Goal: Transaction & Acquisition: Subscribe to service/newsletter

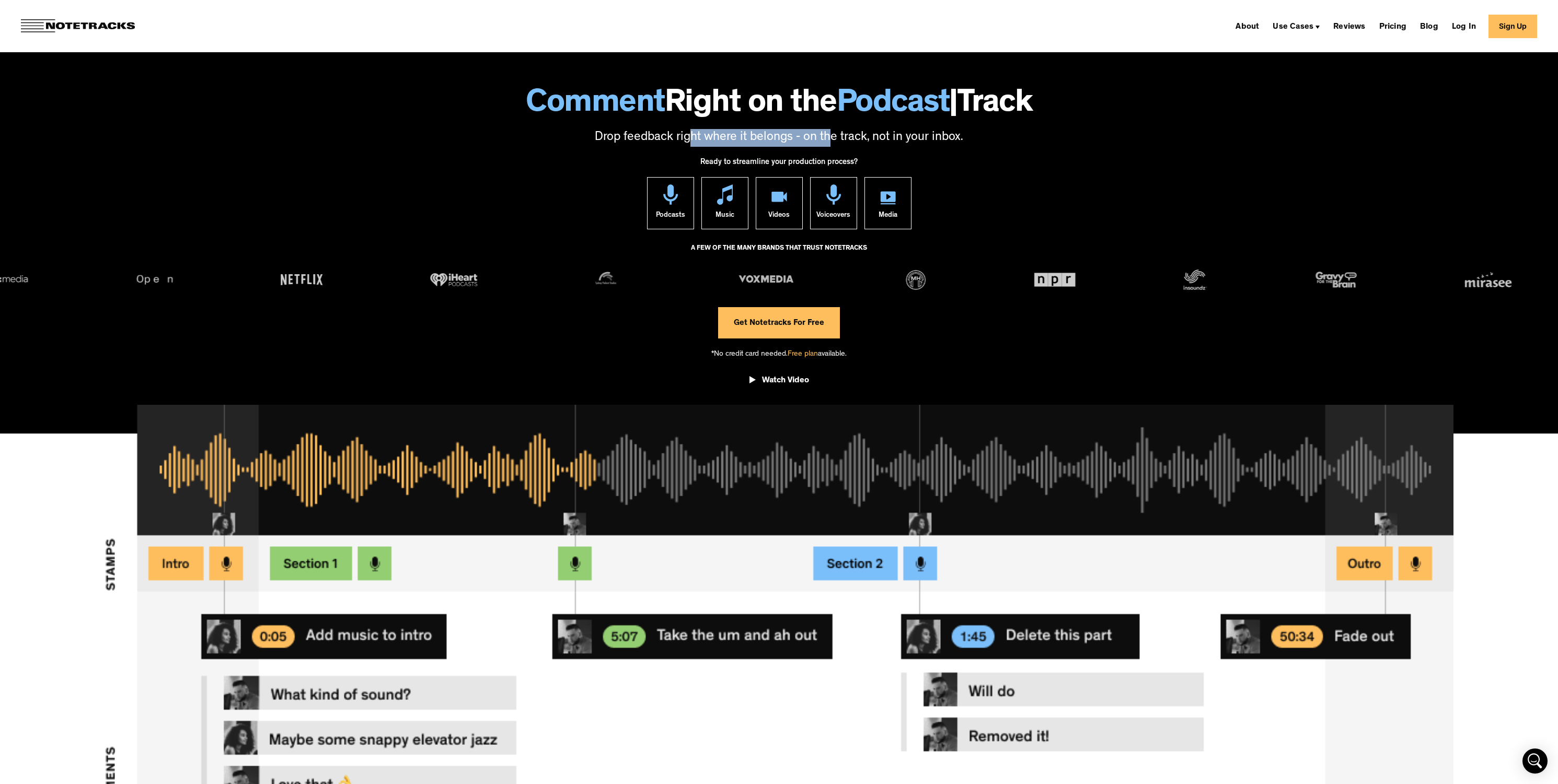
drag, startPoint x: 693, startPoint y: 138, endPoint x: 835, endPoint y: 133, distance: 142.1
click at [833, 133] on p "Drop feedback right where it belongs - on the track, not in your inbox." at bounding box center [779, 138] width 1537 height 18
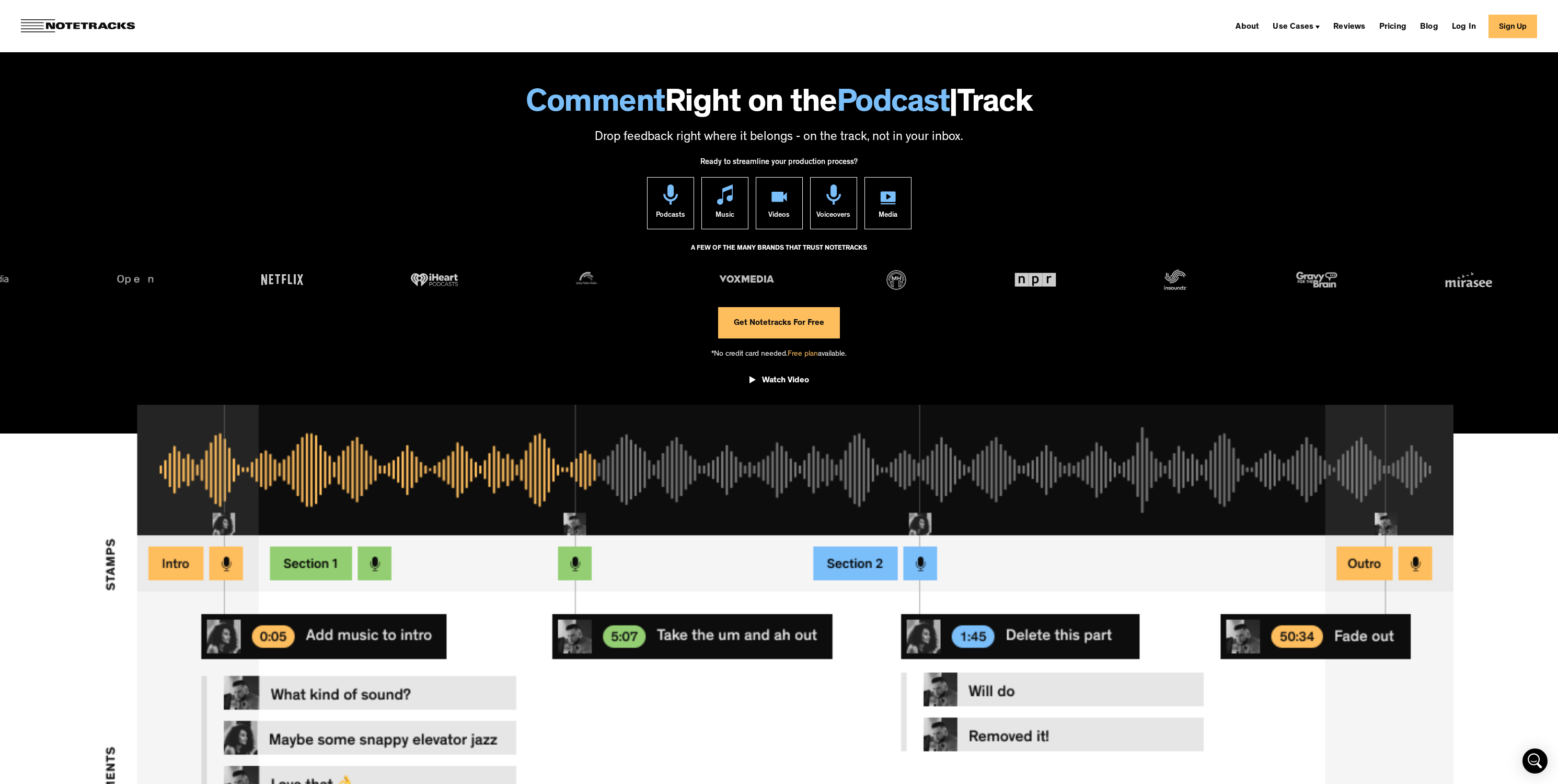
click at [835, 133] on p "Drop feedback right where it belongs - on the track, not in your inbox." at bounding box center [779, 138] width 1537 height 18
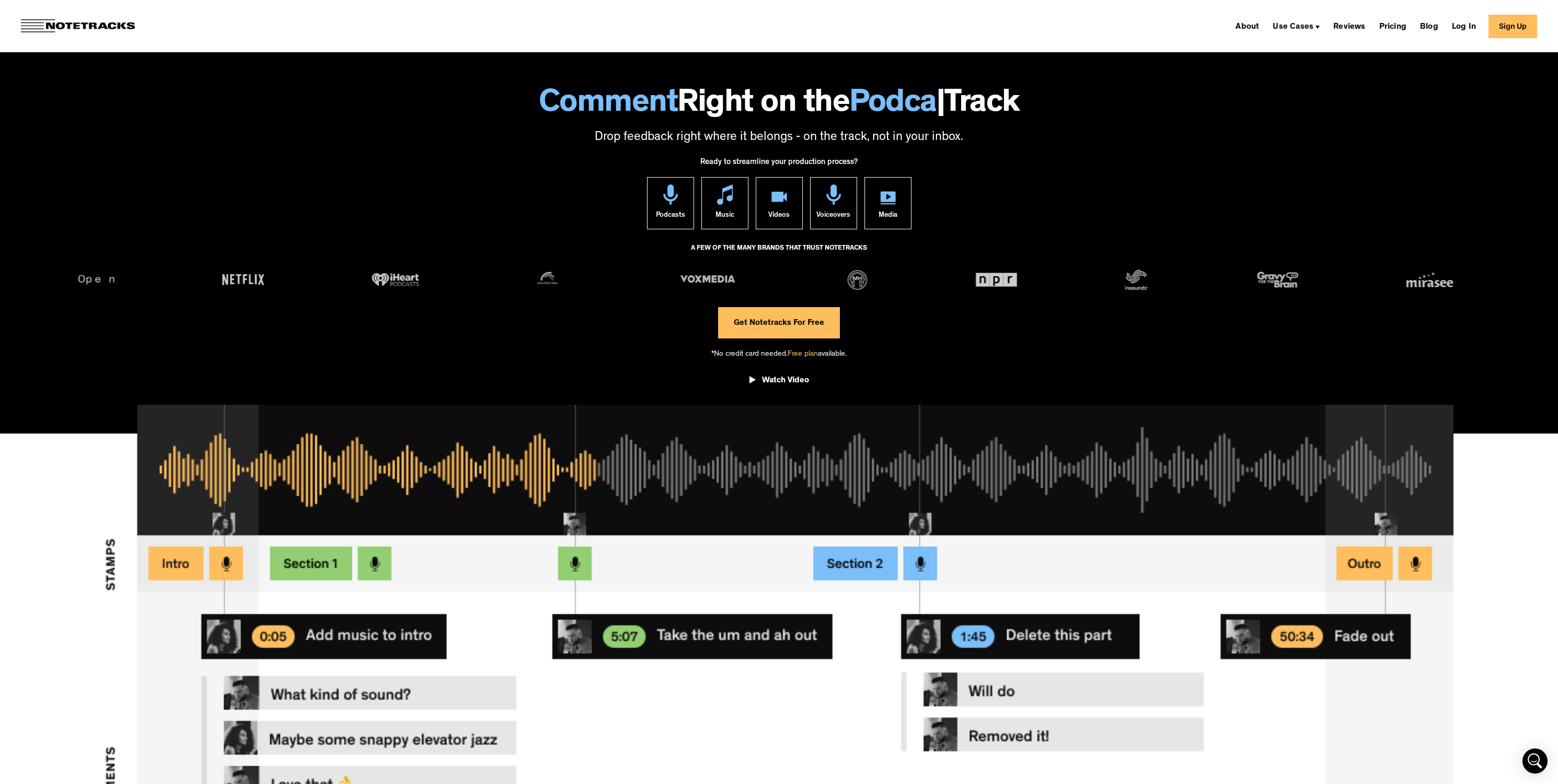
click at [888, 134] on p "Drop feedback right where it belongs - on the track, not in your inbox." at bounding box center [779, 138] width 1537 height 18
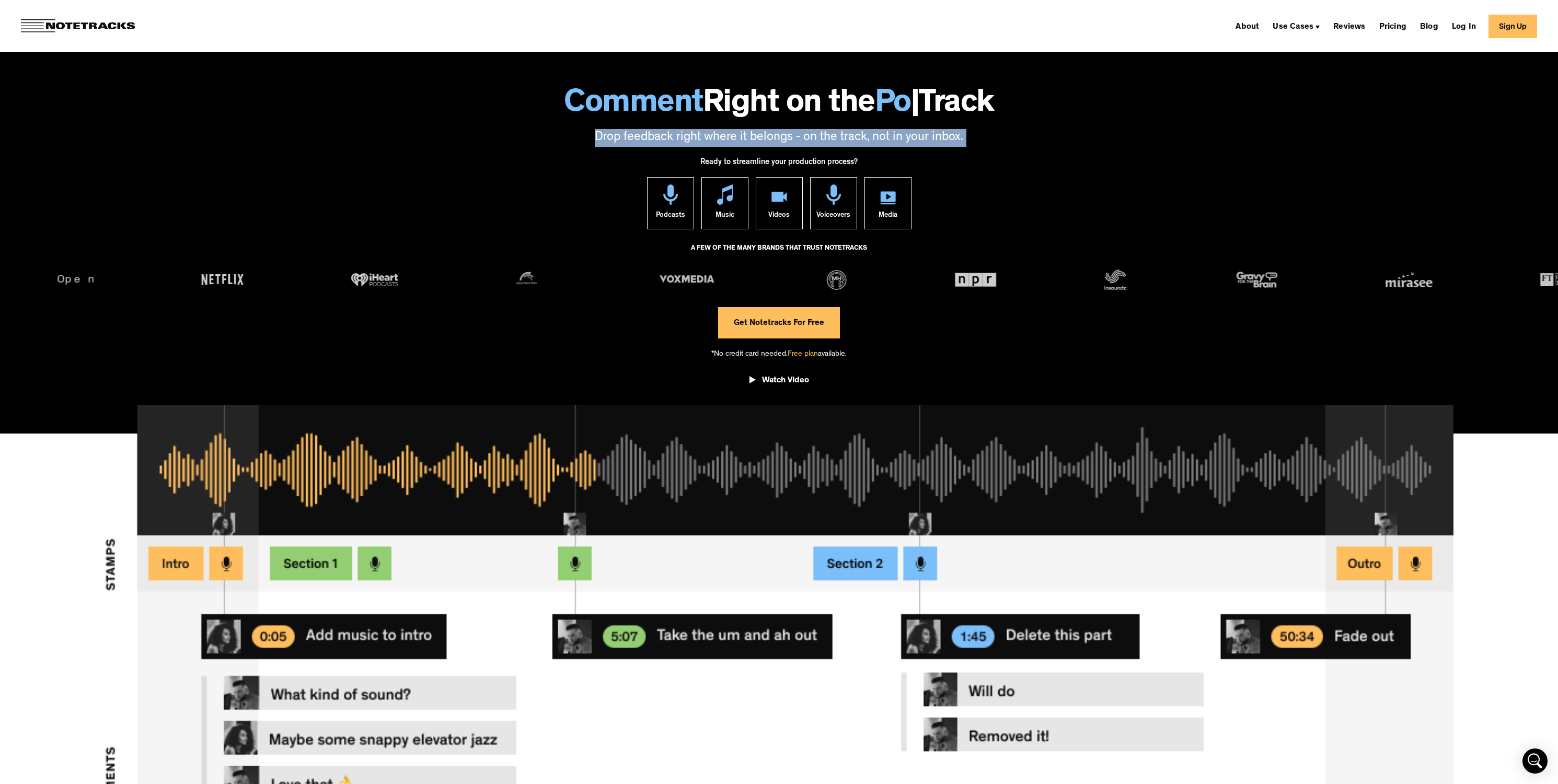
click at [888, 134] on p "Drop feedback right where it belongs - on the track, not in your inbox." at bounding box center [779, 138] width 1537 height 18
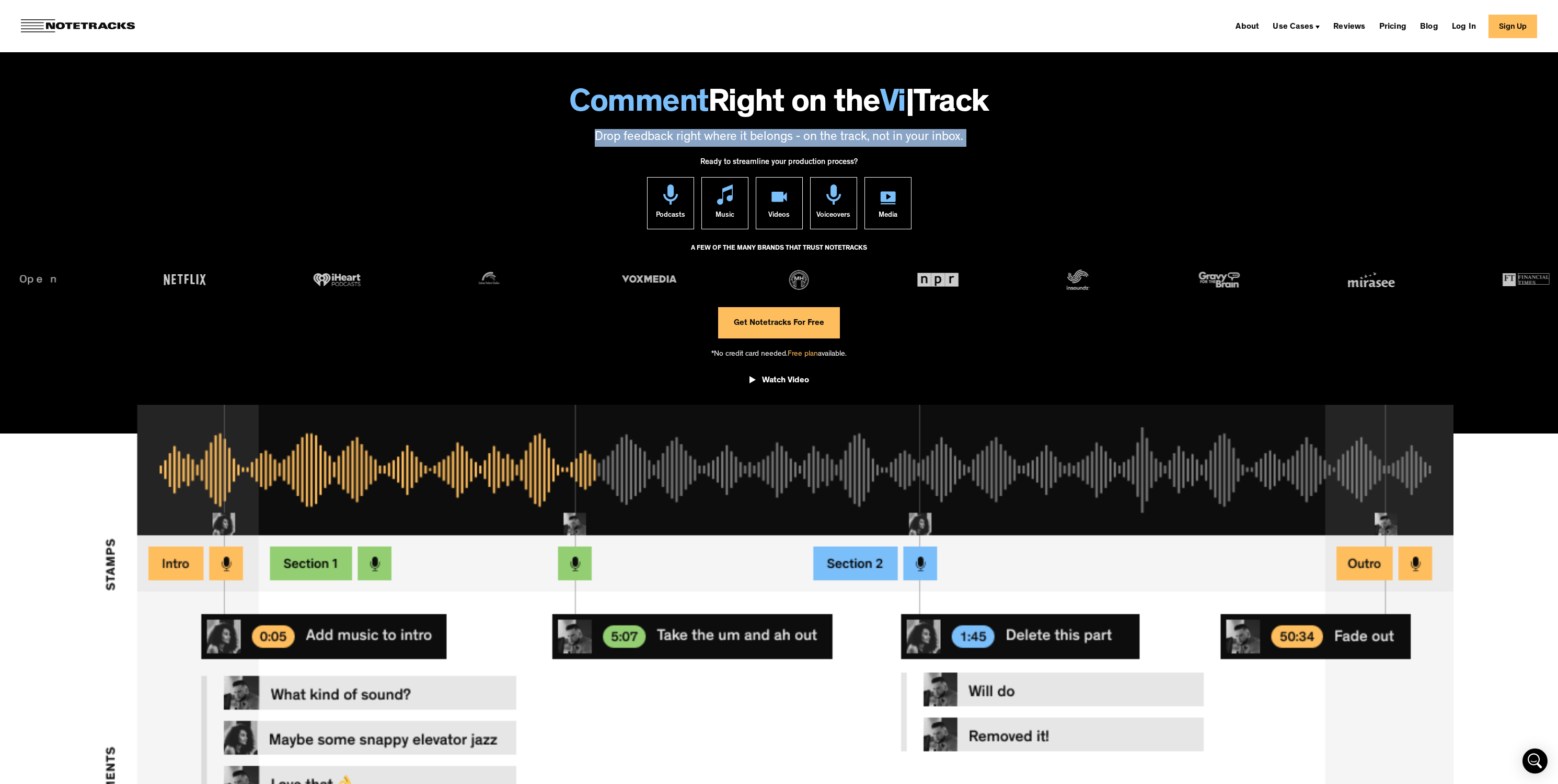
click at [888, 134] on p "Drop feedback right where it belongs - on the track, not in your inbox." at bounding box center [779, 138] width 1537 height 18
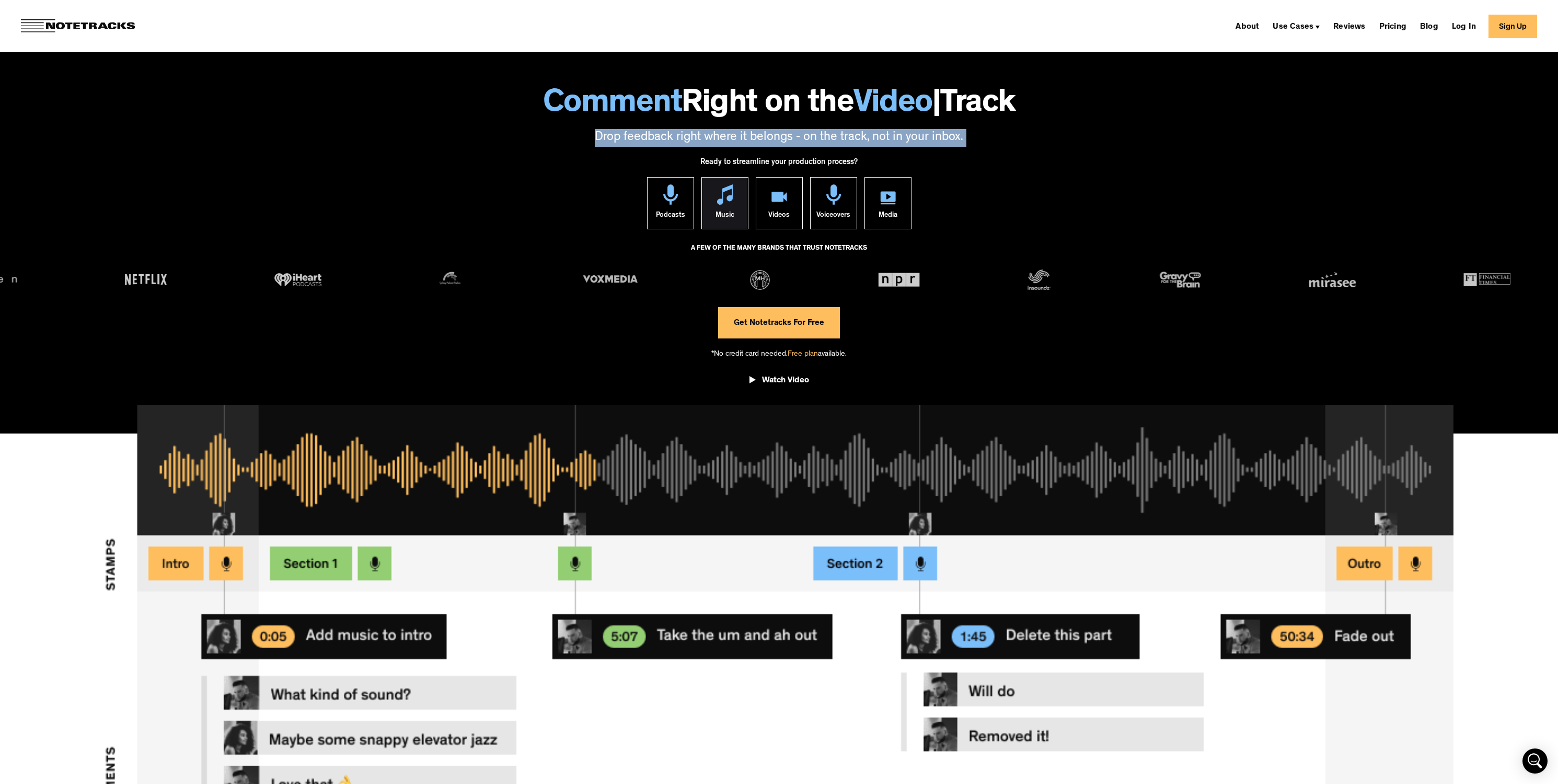
click at [736, 193] on link "Music" at bounding box center [725, 203] width 47 height 52
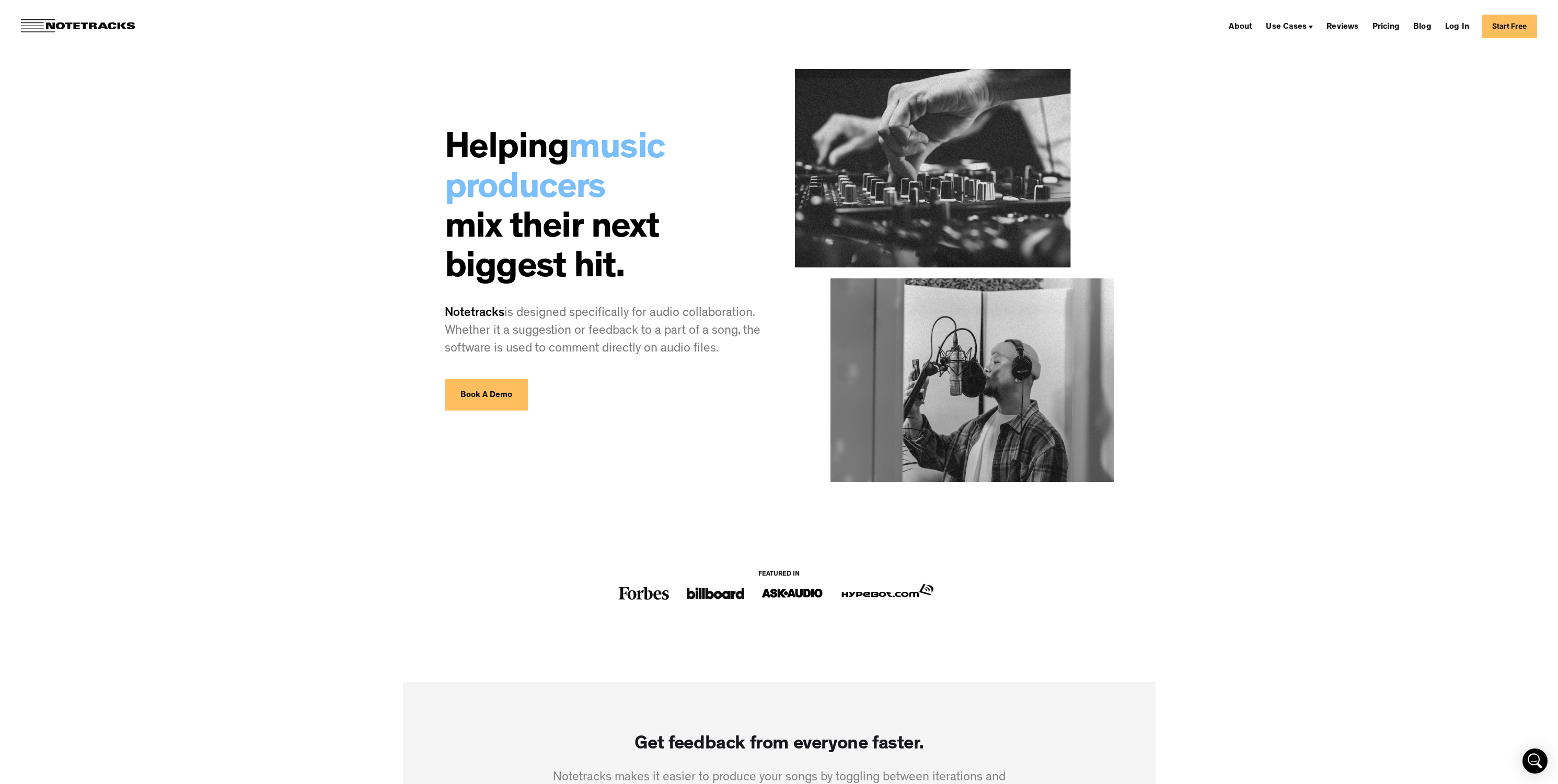
scroll to position [60, 0]
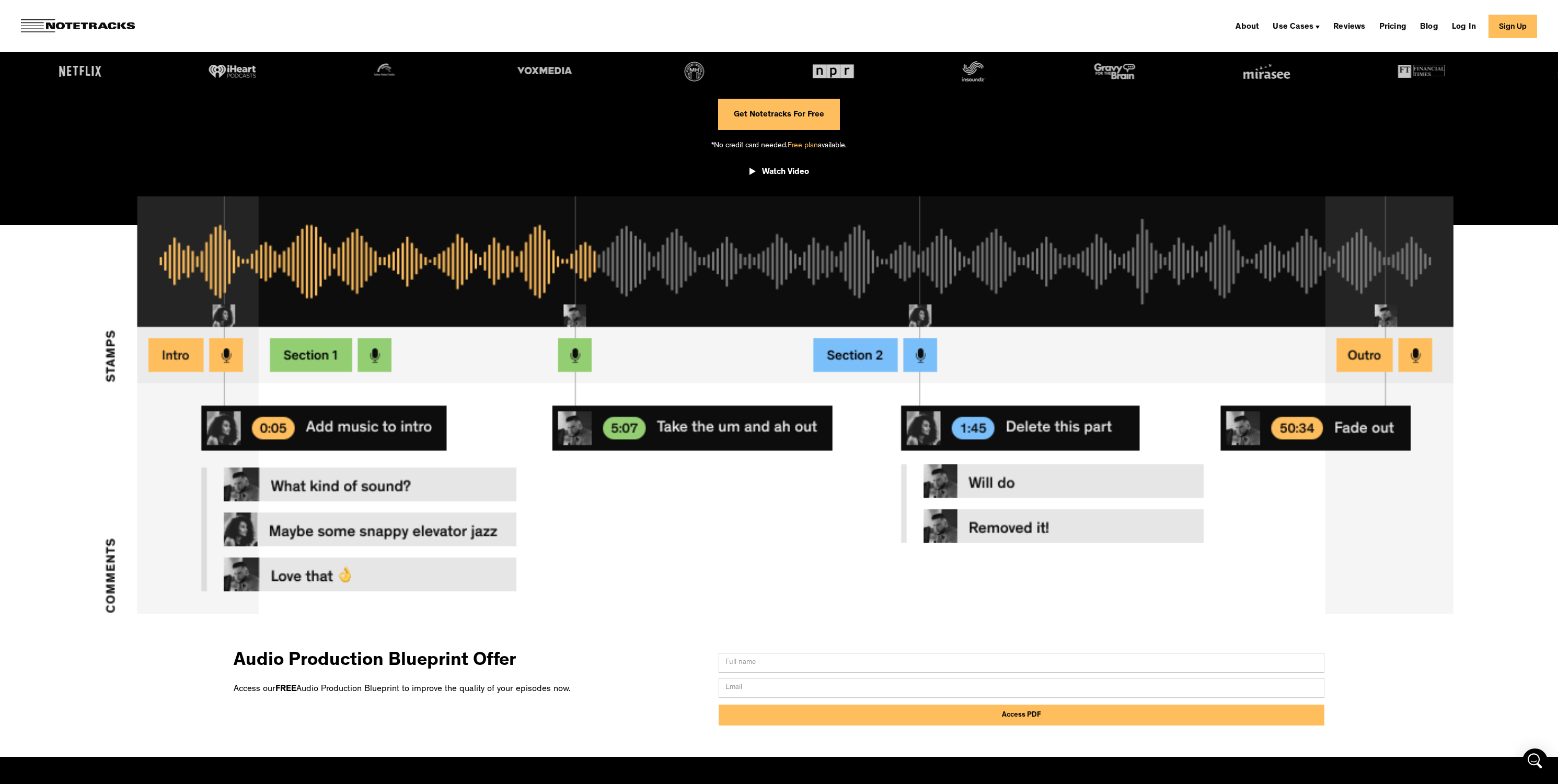
scroll to position [27, 0]
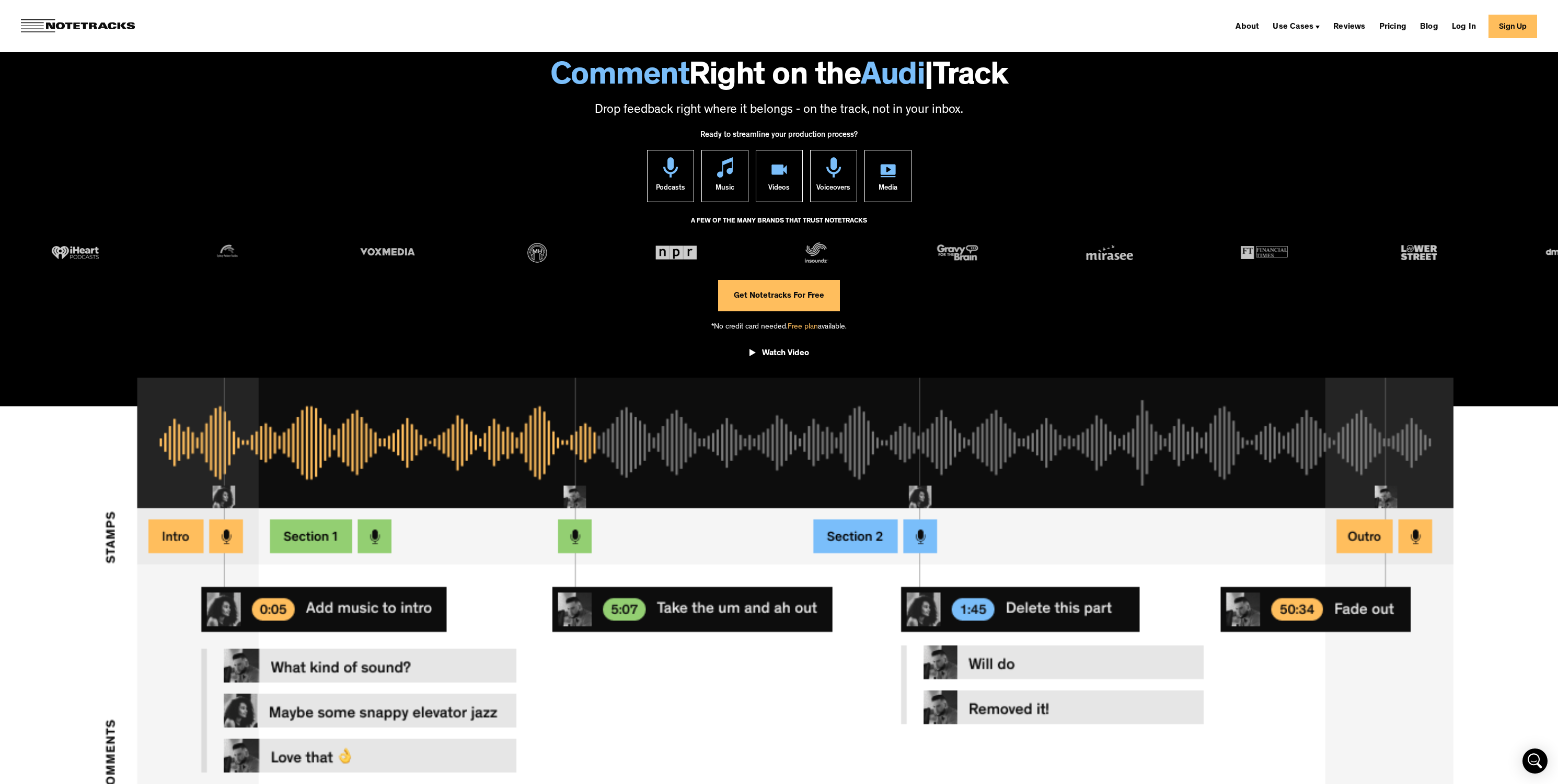
click at [814, 303] on link "Get Notetracks For Free" at bounding box center [779, 296] width 122 height 32
